Goal: Check status: Check status

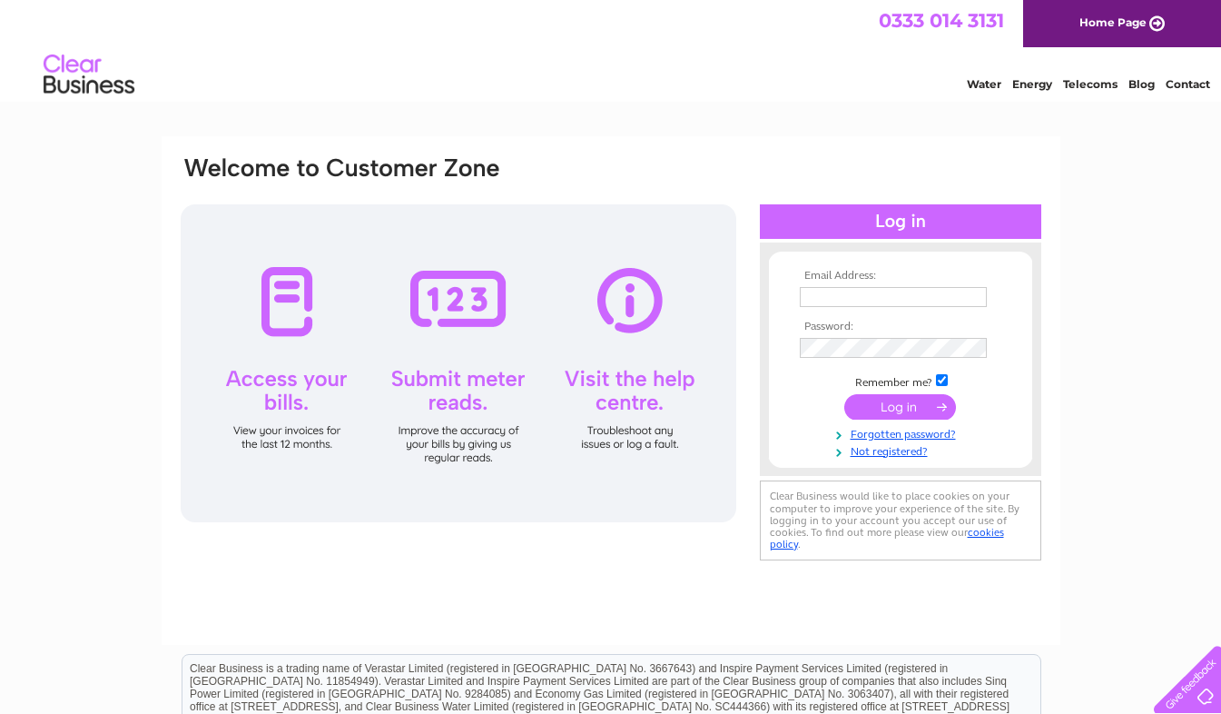
type input "lynn@wwwm.co.uk"
click at [904, 409] on input "submit" at bounding box center [901, 406] width 112 height 25
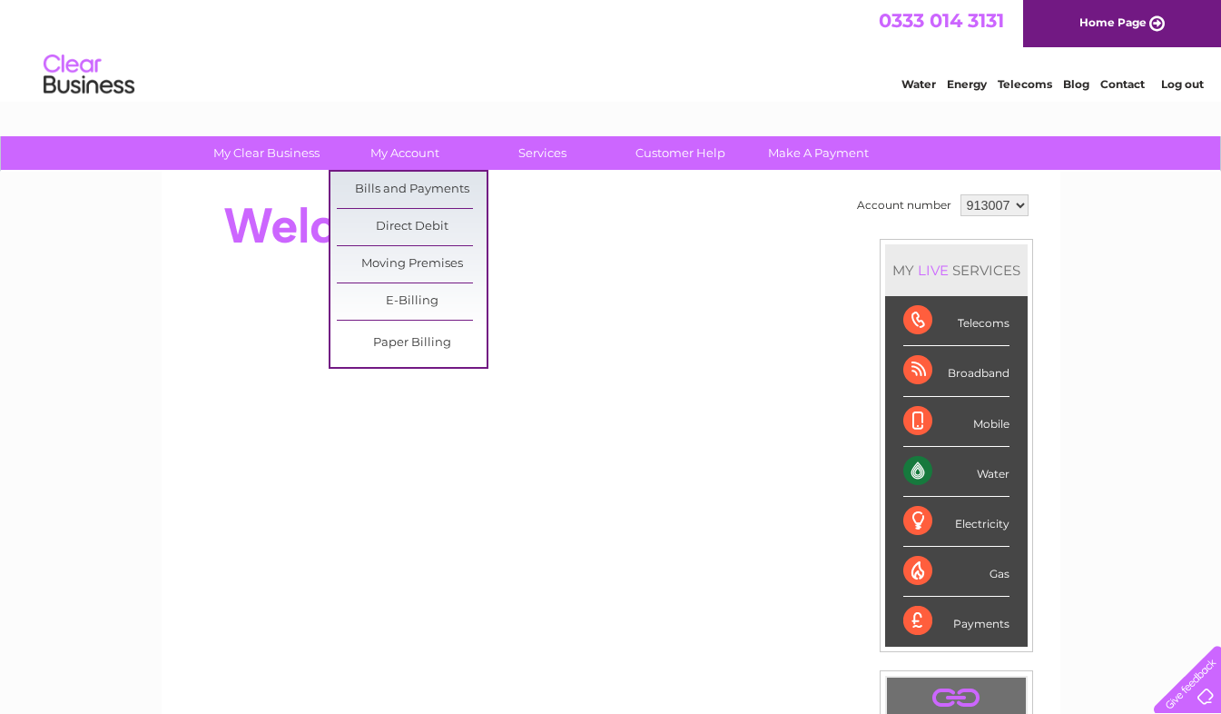
click at [412, 179] on link "Bills and Payments" at bounding box center [412, 190] width 150 height 36
click at [376, 187] on link "Bills and Payments" at bounding box center [412, 190] width 150 height 36
click at [378, 187] on link "Bills and Payments" at bounding box center [412, 190] width 150 height 36
click at [407, 182] on link "Bills and Payments" at bounding box center [412, 190] width 150 height 36
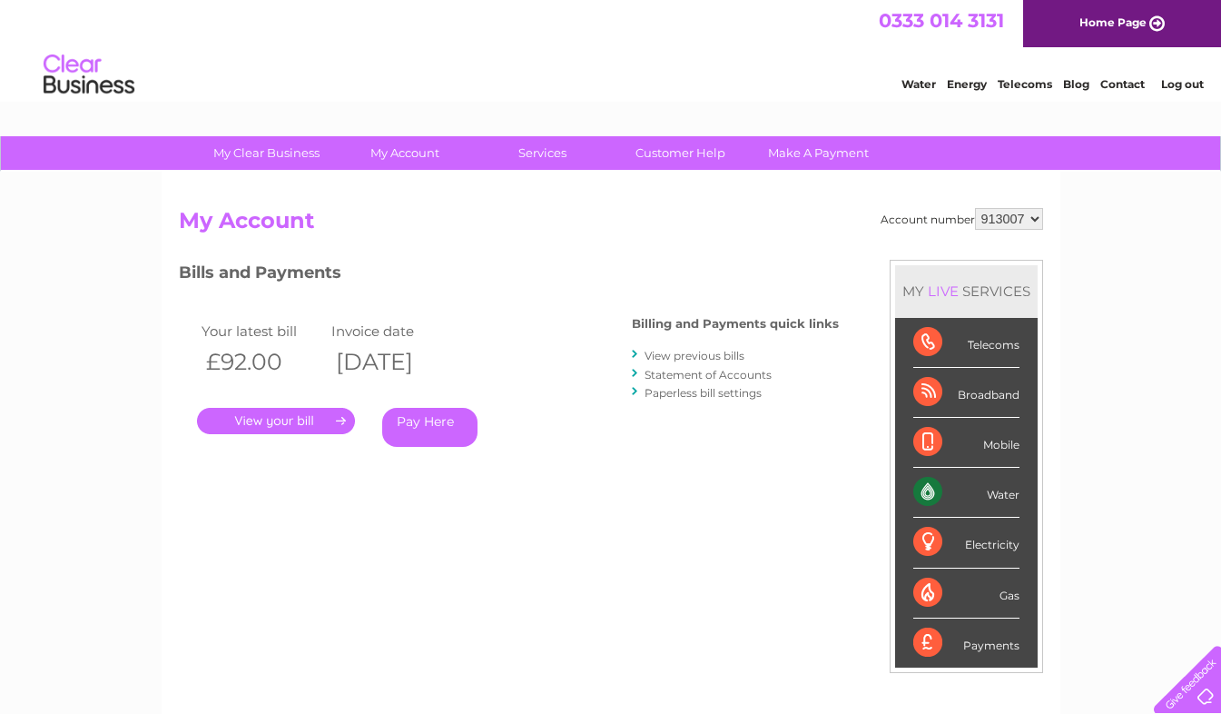
click at [1027, 222] on select "913007 914901" at bounding box center [1009, 219] width 68 height 22
select select "914901"
click at [975, 208] on select "913007 914901" at bounding box center [1009, 219] width 68 height 22
click at [1024, 215] on select "913007 914901" at bounding box center [1009, 219] width 68 height 22
select select "913007"
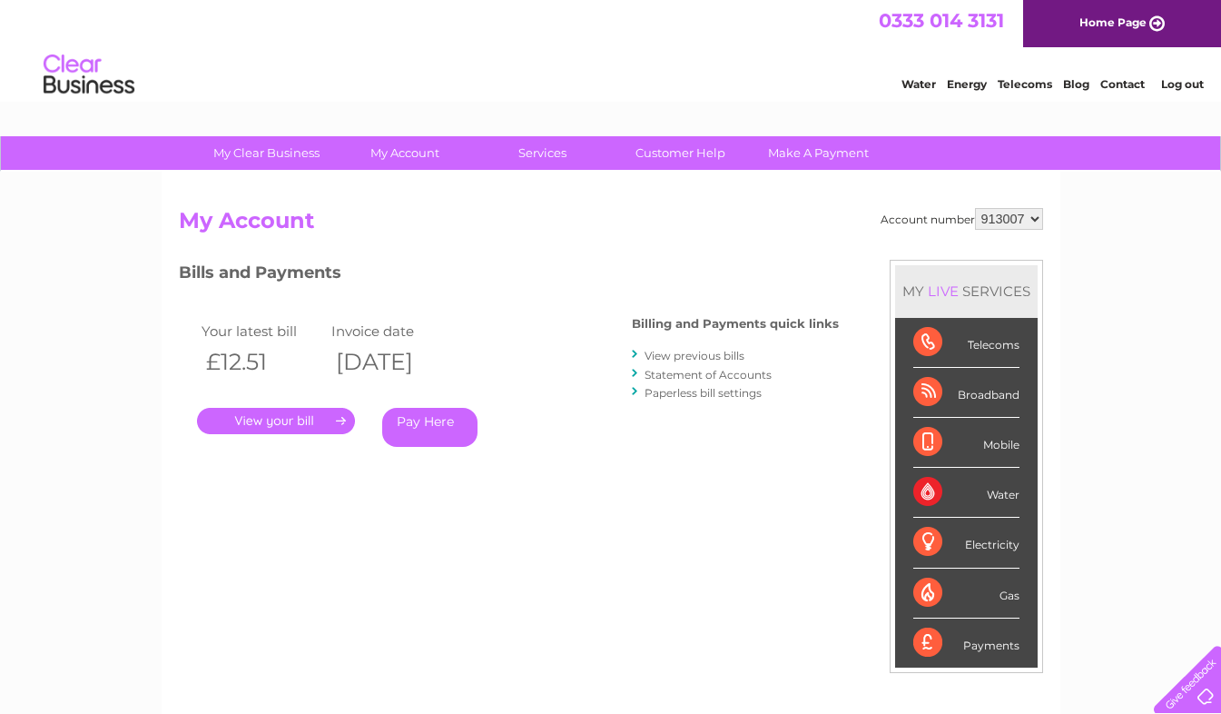
click at [975, 208] on select "913007 914901" at bounding box center [1009, 219] width 68 height 22
